Goal: Contribute content

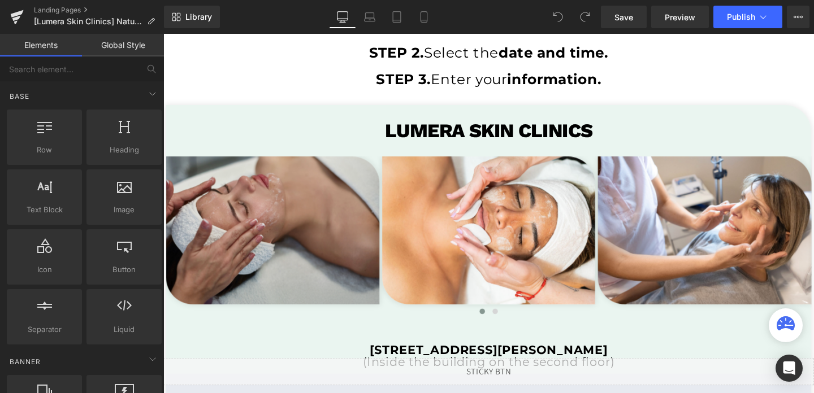
scroll to position [2149, 0]
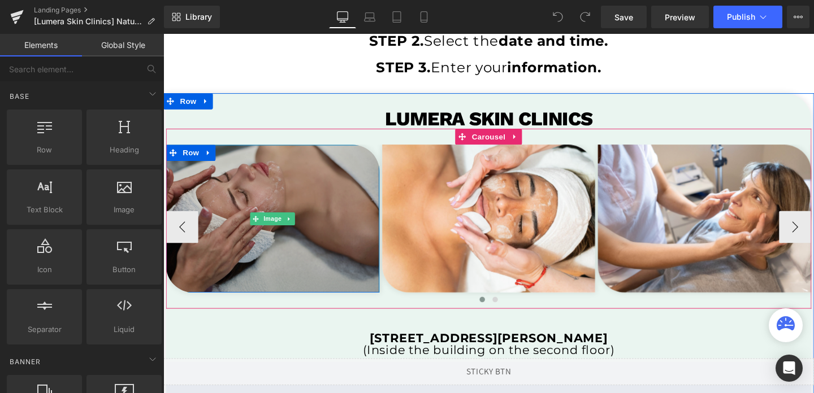
click at [306, 260] on img at bounding box center [278, 228] width 224 height 155
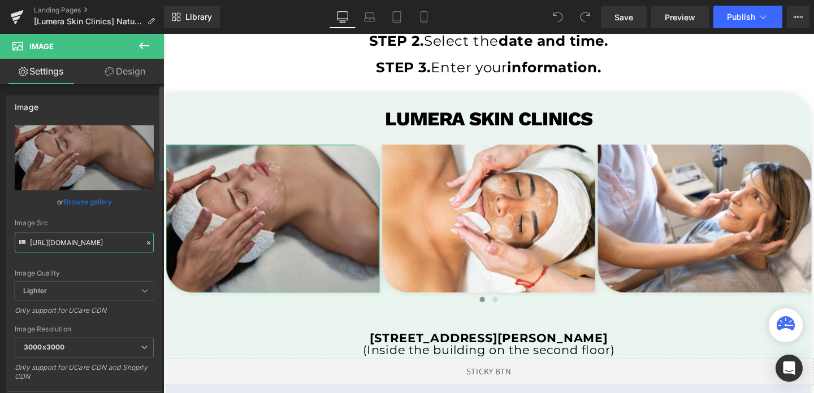
click at [108, 245] on input "[URL][DOMAIN_NAME]" at bounding box center [84, 243] width 139 height 20
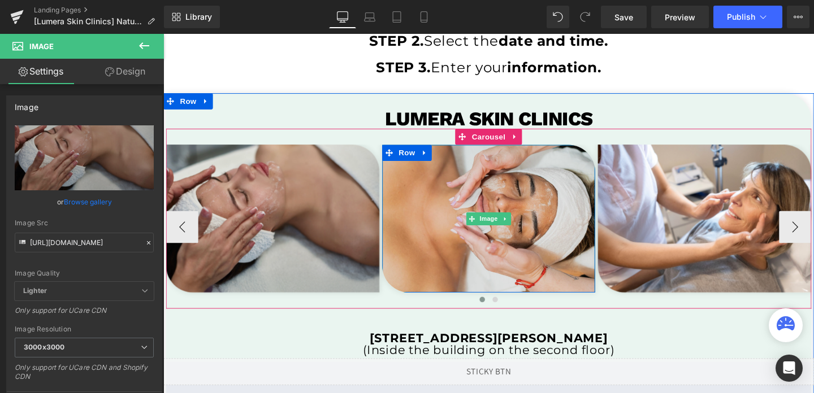
click at [491, 200] on img at bounding box center [505, 228] width 224 height 155
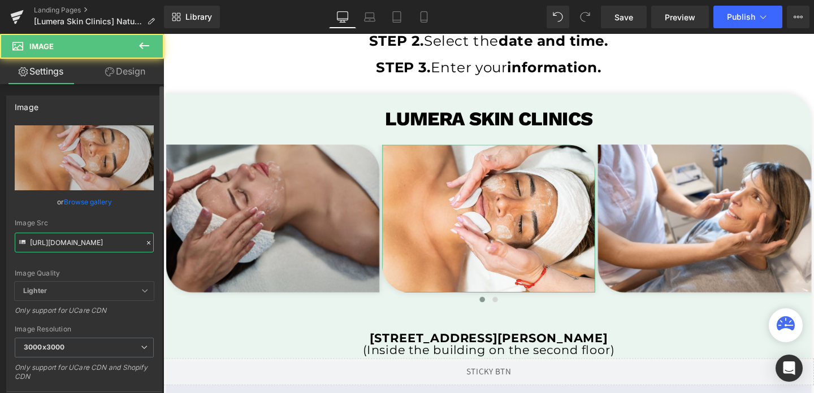
click at [71, 249] on input "[URL][DOMAIN_NAME]" at bounding box center [84, 243] width 139 height 20
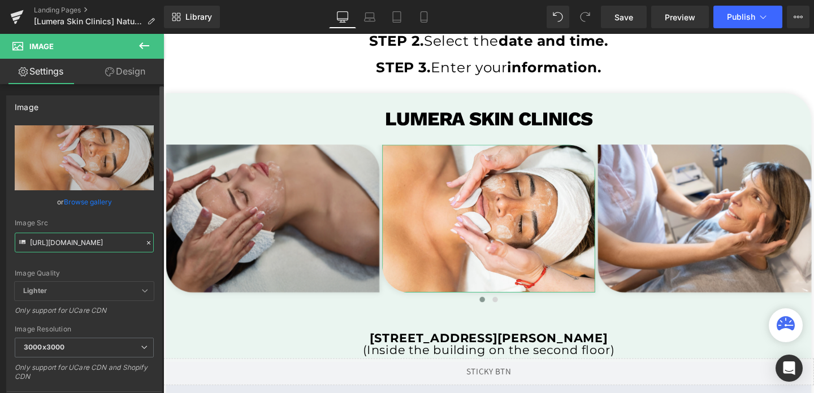
click at [71, 249] on input "[URL][DOMAIN_NAME]" at bounding box center [84, 243] width 139 height 20
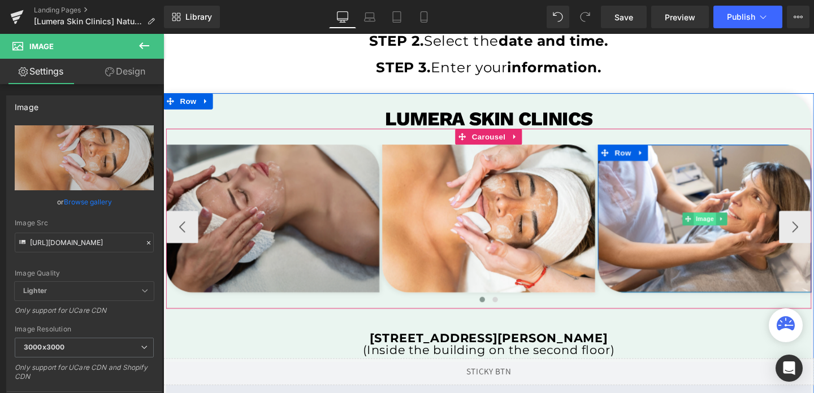
click at [736, 231] on span "Image" at bounding box center [732, 229] width 24 height 14
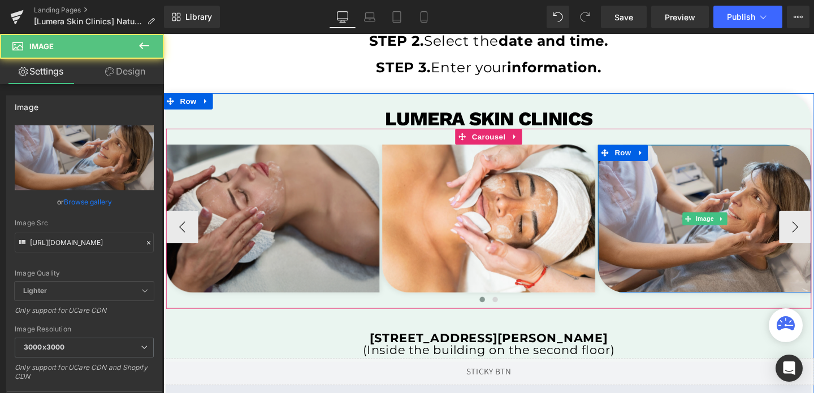
click at [737, 205] on img at bounding box center [732, 228] width 224 height 155
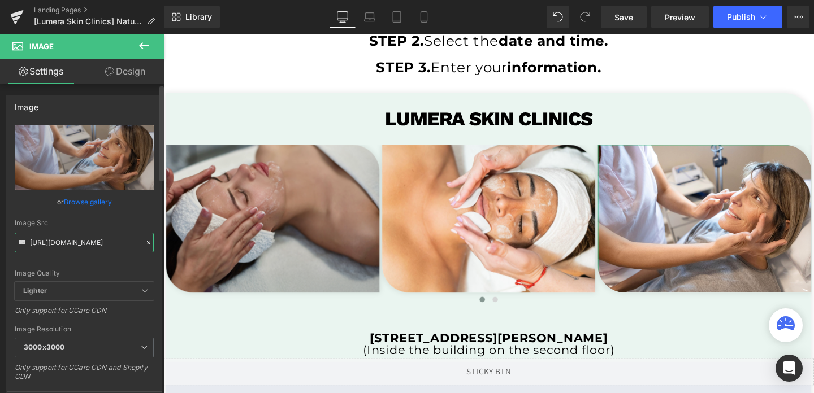
click at [42, 242] on input "[URL][DOMAIN_NAME]" at bounding box center [84, 243] width 139 height 20
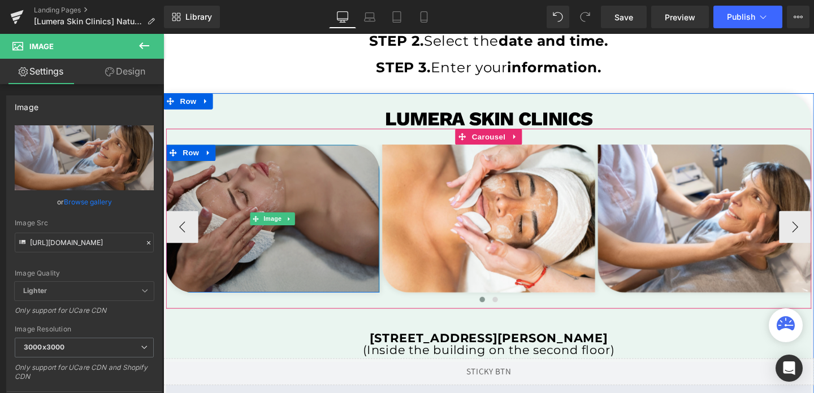
click at [296, 267] on img at bounding box center [278, 228] width 224 height 155
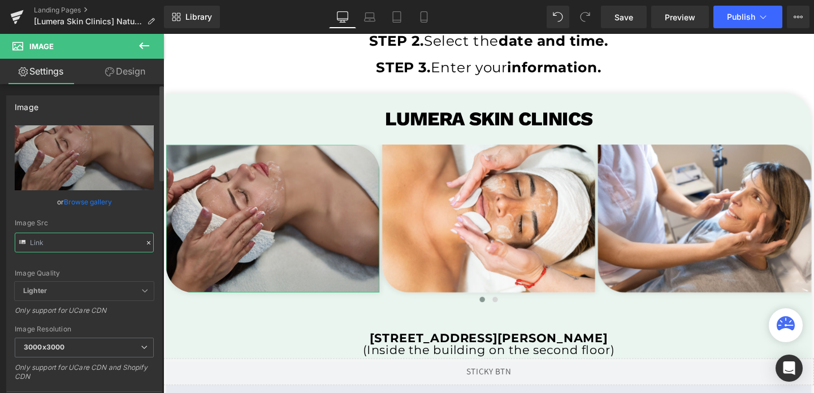
click at [69, 241] on input "text" at bounding box center [84, 243] width 139 height 20
paste input "lumera1.jpg?v=1757783294"
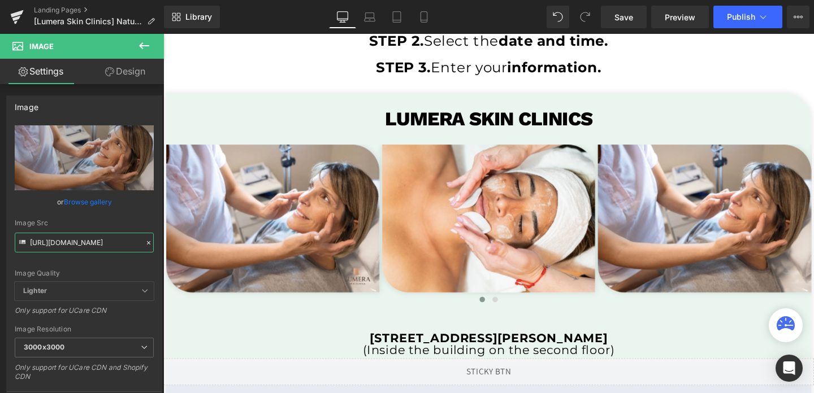
type input "[URL][DOMAIN_NAME]"
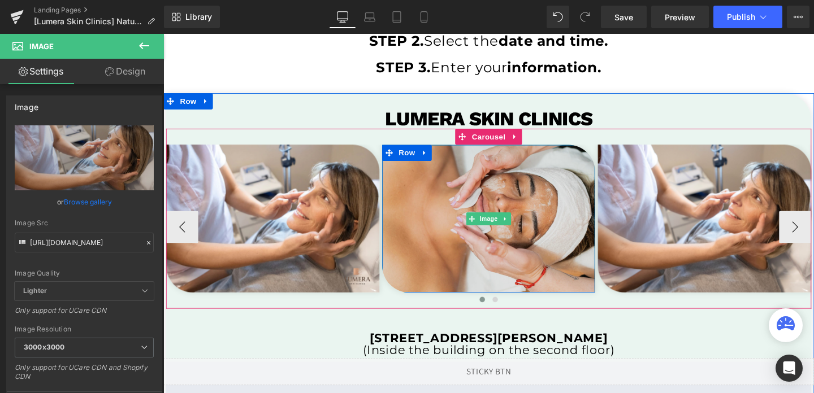
click at [540, 263] on img at bounding box center [505, 228] width 224 height 155
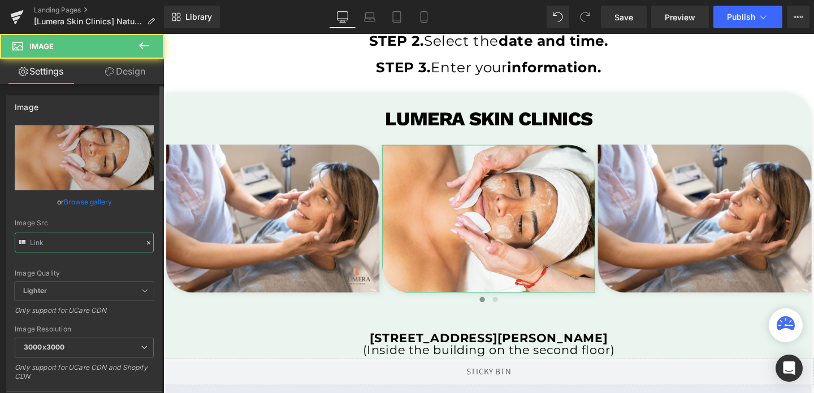
click at [78, 248] on input "text" at bounding box center [84, 243] width 139 height 20
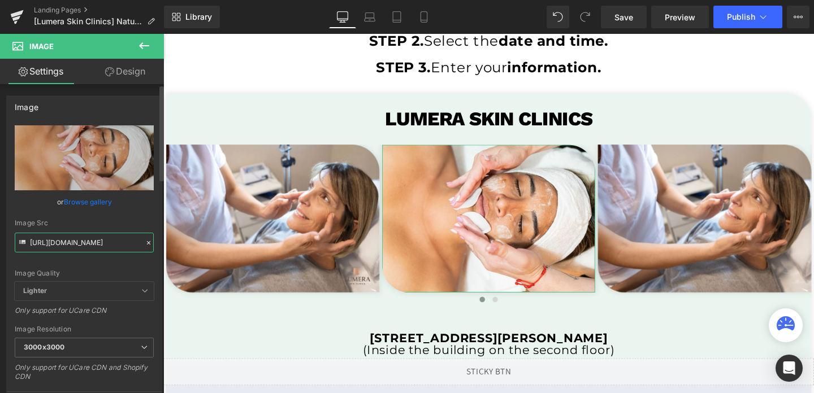
paste input "lumera1.jpg?v=1757783294"
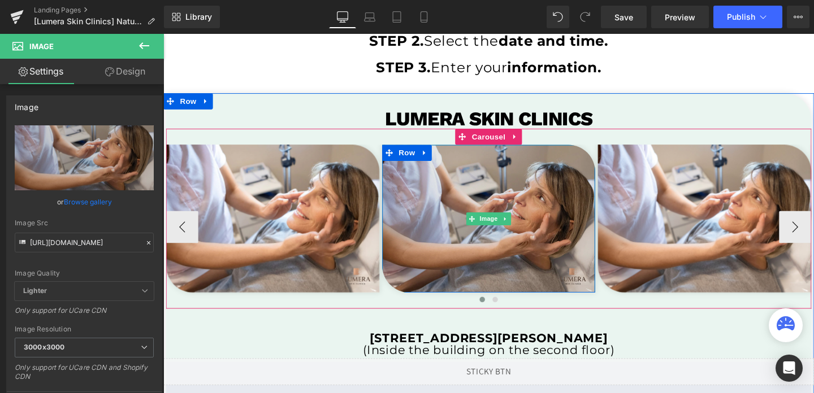
click at [520, 218] on img at bounding box center [505, 228] width 224 height 155
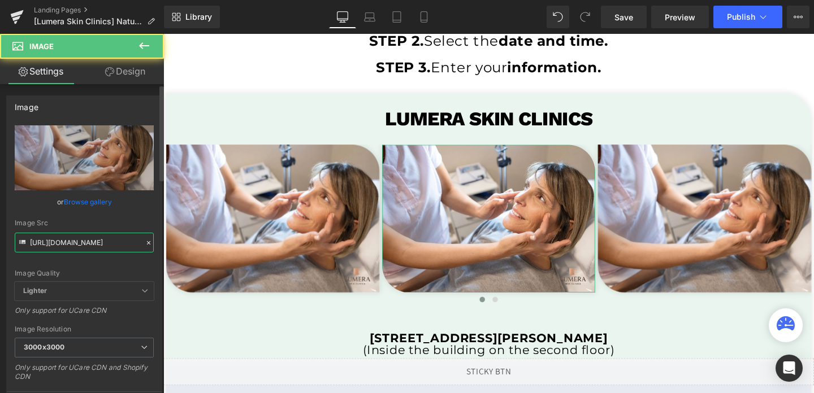
click at [87, 234] on input "[URL][DOMAIN_NAME]" at bounding box center [84, 243] width 139 height 20
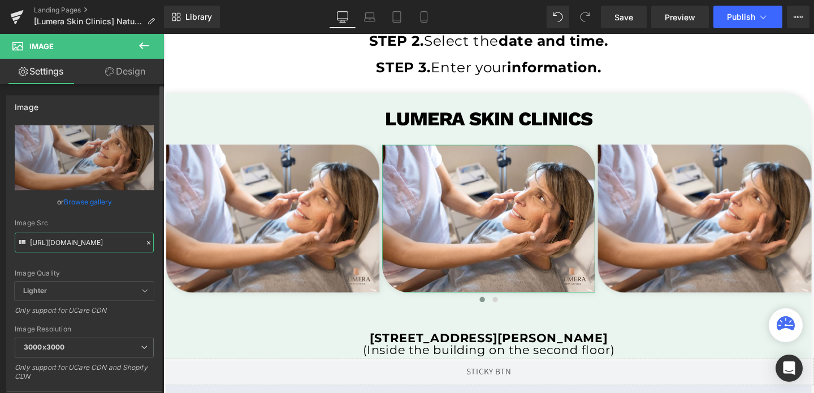
click at [87, 234] on input "[URL][DOMAIN_NAME]" at bounding box center [84, 243] width 139 height 20
paste input "3.png?v=1757783296"
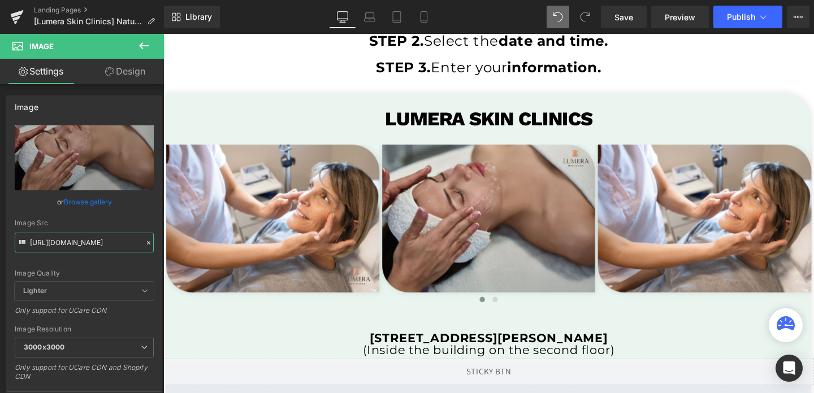
type input "[URL][DOMAIN_NAME]"
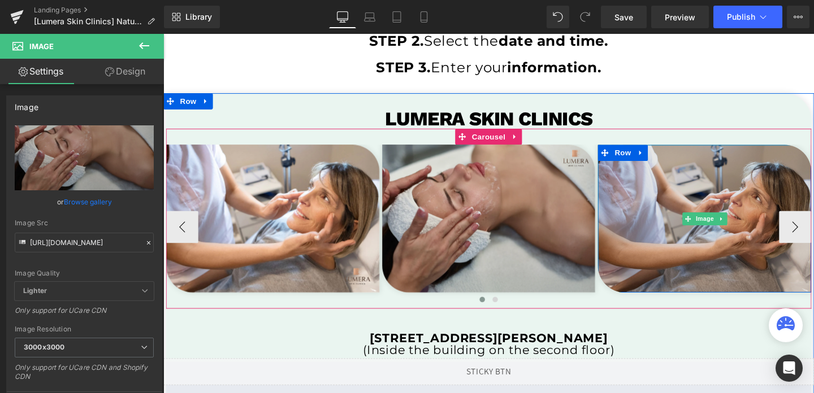
click at [752, 172] on img at bounding box center [732, 228] width 224 height 155
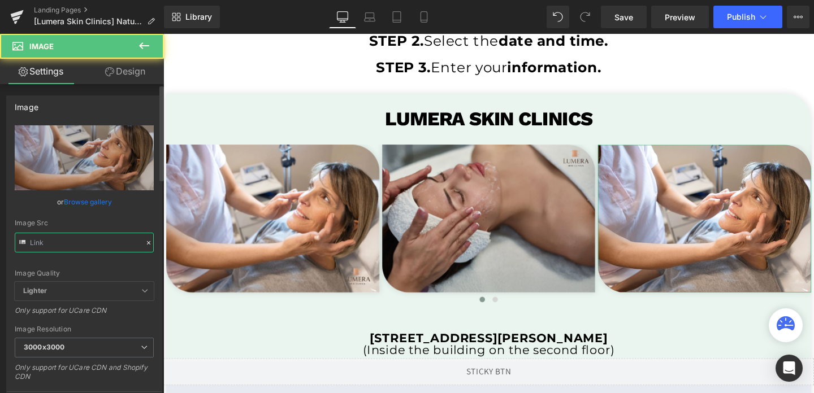
click at [94, 242] on input "text" at bounding box center [84, 243] width 139 height 20
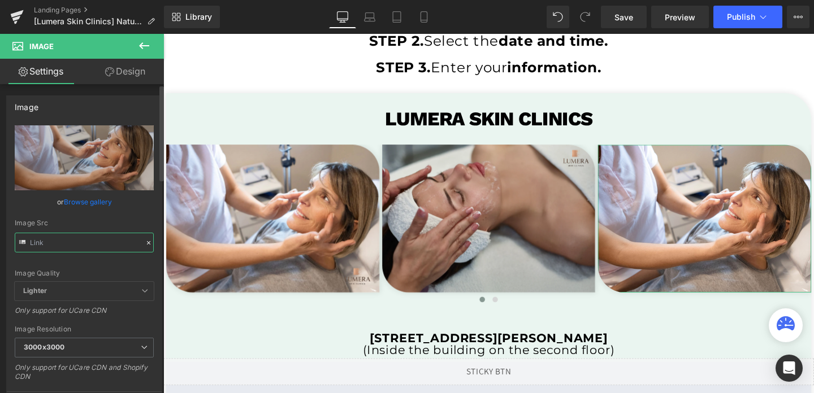
click at [94, 242] on input "text" at bounding box center [84, 243] width 139 height 20
paste input "lumera2.png?v=1757783296"
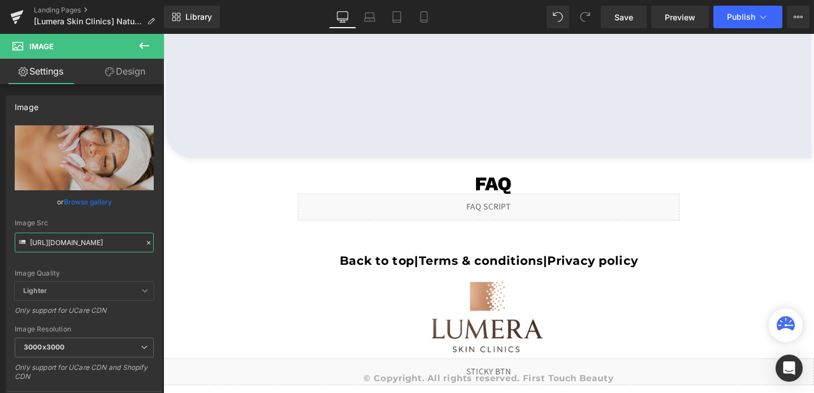
scroll to position [2621, 0]
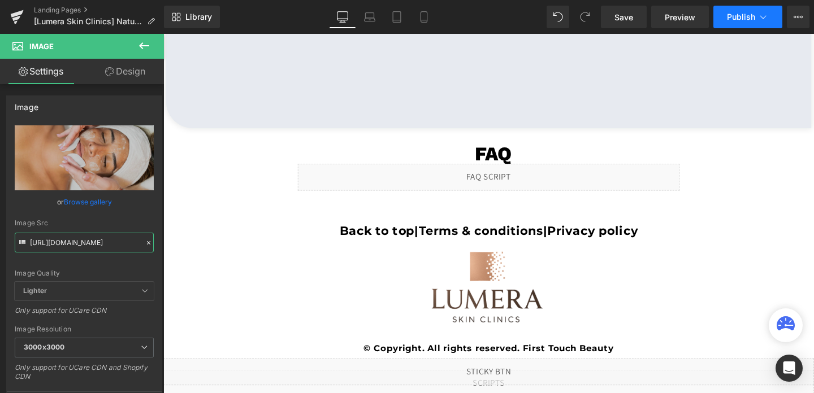
type input "[URL][DOMAIN_NAME]"
click at [741, 19] on span "Publish" at bounding box center [741, 16] width 28 height 9
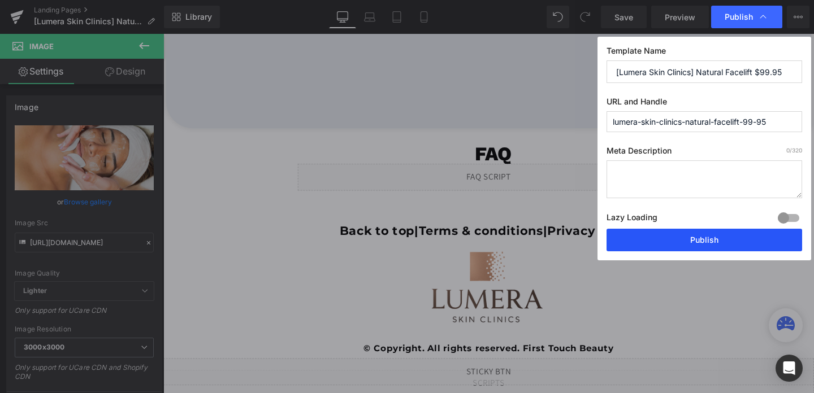
click at [665, 244] on button "Publish" at bounding box center [703, 240] width 195 height 23
